Goal: Task Accomplishment & Management: Manage account settings

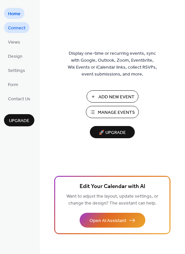
click at [23, 28] on span "Connect" at bounding box center [16, 28] width 17 height 7
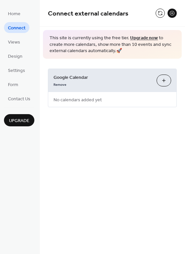
click at [163, 78] on button "Choose Calendars" at bounding box center [163, 81] width 15 height 12
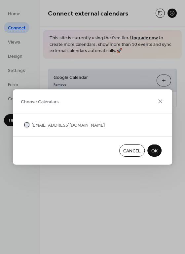
click at [80, 129] on span "[EMAIL_ADDRESS][DOMAIN_NAME]" at bounding box center [67, 125] width 73 height 7
click at [153, 148] on span "OK" at bounding box center [154, 151] width 6 height 7
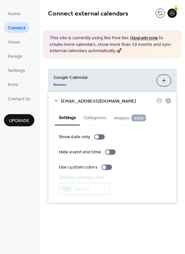
click at [107, 184] on div "#9fe1e7" at bounding box center [84, 189] width 51 height 12
click at [106, 168] on div at bounding box center [106, 167] width 11 height 5
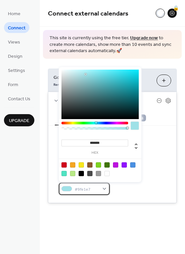
click at [103, 187] on div "#9fe1e7" at bounding box center [84, 189] width 51 height 12
click at [79, 173] on div at bounding box center [80, 173] width 5 height 5
type input "*******"
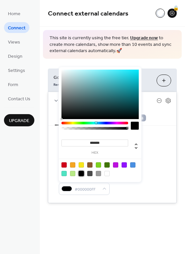
click at [172, 146] on div "Show date only Hide event end time Use custom colors Default calendar color #00…" at bounding box center [112, 164] width 128 height 77
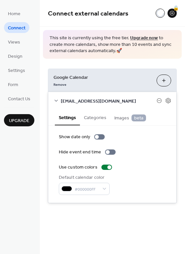
click at [96, 117] on button "Categories" at bounding box center [95, 116] width 30 height 15
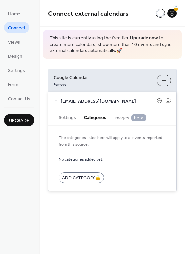
click at [131, 115] on span "beta" at bounding box center [138, 117] width 15 height 7
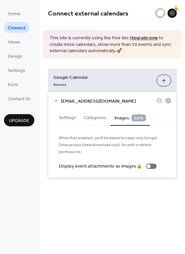
click at [63, 116] on button "Settings" at bounding box center [67, 116] width 25 height 15
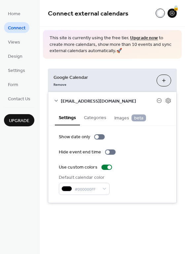
click at [104, 222] on div "Connect external calendars 🔒 This site is currently using the free tier. Upgrad…" at bounding box center [112, 111] width 145 height 223
click at [19, 69] on span "Settings" at bounding box center [16, 70] width 17 height 7
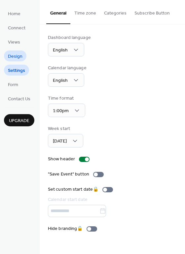
click at [17, 57] on span "Design" at bounding box center [15, 56] width 15 height 7
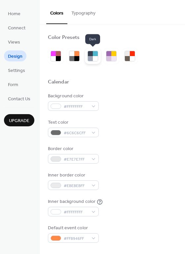
click at [95, 54] on div at bounding box center [95, 53] width 5 height 5
click at [93, 57] on div at bounding box center [95, 58] width 5 height 5
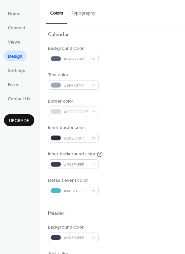
scroll to position [48, 0]
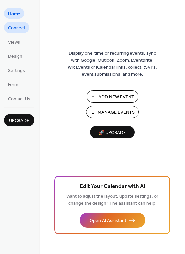
click at [22, 26] on span "Connect" at bounding box center [16, 28] width 17 height 7
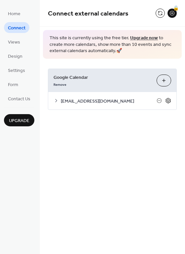
click at [169, 103] on icon at bounding box center [168, 101] width 6 height 6
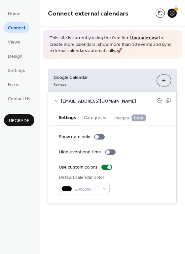
click at [94, 120] on button "Categories" at bounding box center [95, 116] width 30 height 15
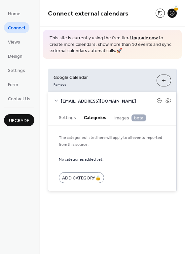
click at [119, 120] on span "Images beta" at bounding box center [130, 117] width 32 height 7
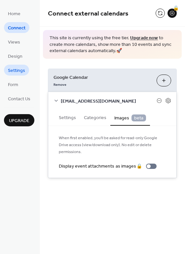
click at [22, 72] on span "Settings" at bounding box center [16, 70] width 17 height 7
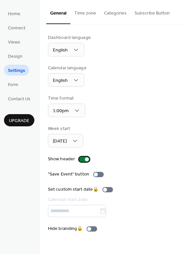
click at [86, 160] on div at bounding box center [87, 159] width 4 height 4
click at [86, 160] on div at bounding box center [84, 159] width 11 height 5
click at [19, 88] on link "Form" at bounding box center [13, 84] width 18 height 11
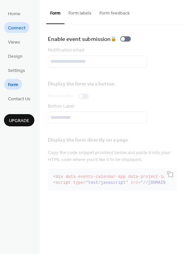
click at [17, 30] on span "Connect" at bounding box center [16, 28] width 17 height 7
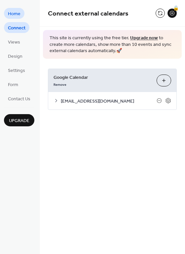
click at [16, 12] on span "Home" at bounding box center [14, 14] width 13 height 7
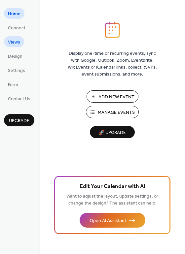
click at [17, 41] on span "Views" at bounding box center [14, 42] width 12 height 7
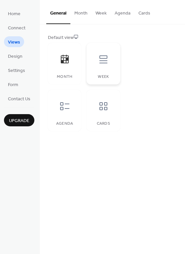
click at [104, 66] on div at bounding box center [103, 59] width 20 height 20
click at [66, 109] on icon at bounding box center [64, 106] width 9 height 8
click at [103, 105] on icon at bounding box center [103, 106] width 11 height 11
click at [100, 60] on icon at bounding box center [103, 59] width 11 height 11
click at [80, 16] on button "Month" at bounding box center [80, 11] width 21 height 23
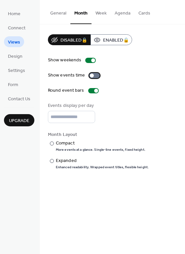
click at [93, 75] on div at bounding box center [94, 75] width 11 height 5
click at [94, 91] on div at bounding box center [96, 91] width 4 height 4
click at [94, 91] on div at bounding box center [93, 90] width 11 height 5
click at [64, 145] on div "Compact" at bounding box center [100, 143] width 88 height 7
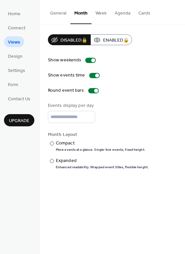
click at [61, 158] on div "​ Compact More events at a glance. Single-line events, fixed height. ​ Expanded…" at bounding box center [98, 155] width 101 height 30
click at [61, 164] on div "Expanded" at bounding box center [101, 160] width 91 height 7
click at [88, 117] on input "*" at bounding box center [71, 117] width 47 height 12
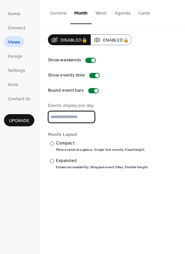
click at [88, 117] on input "*" at bounding box center [71, 117] width 47 height 12
type input "**"
click at [88, 117] on input "**" at bounding box center [71, 117] width 47 height 12
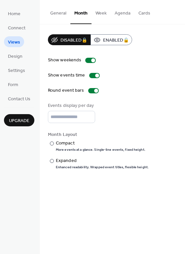
click at [102, 16] on button "Week" at bounding box center [100, 11] width 19 height 23
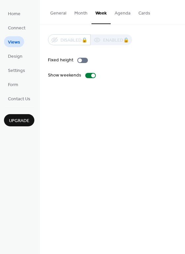
click at [53, 10] on button "General" at bounding box center [58, 11] width 24 height 23
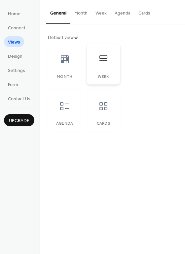
click at [109, 62] on div at bounding box center [103, 59] width 20 height 20
click at [100, 14] on button "Week" at bounding box center [100, 11] width 19 height 23
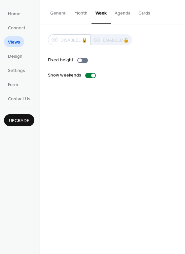
click at [59, 10] on button "General" at bounding box center [58, 11] width 24 height 23
